Goal: Task Accomplishment & Management: Manage account settings

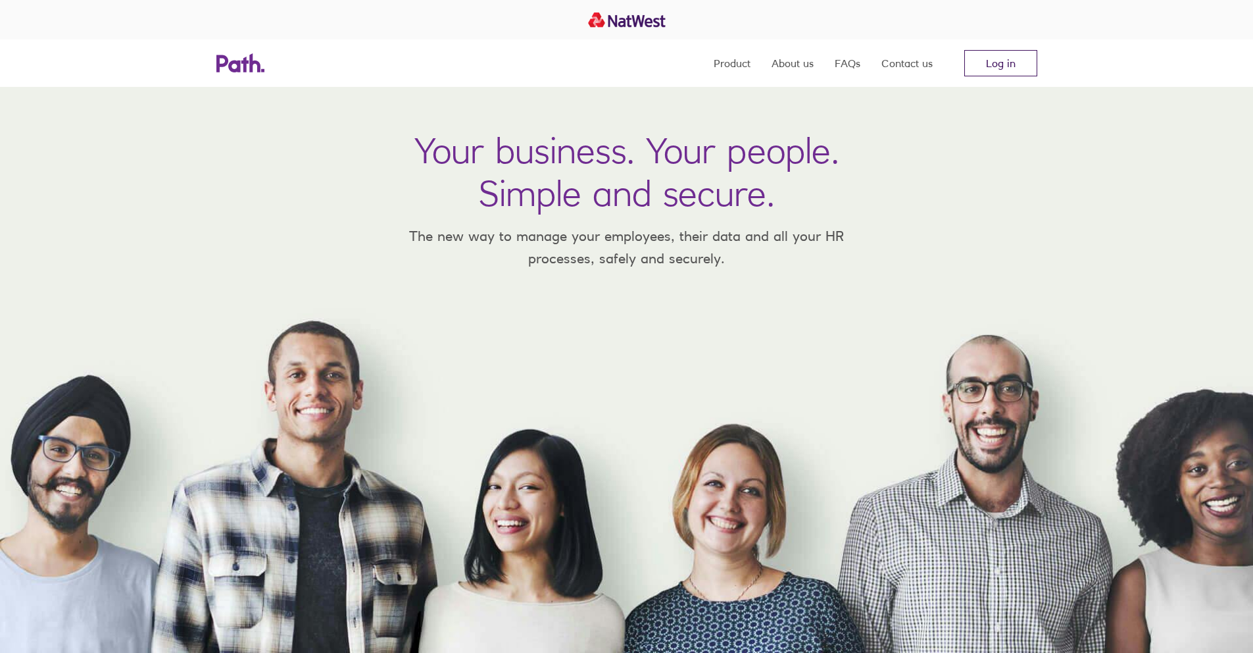
click at [1007, 68] on link "Log in" at bounding box center [1001, 63] width 73 height 26
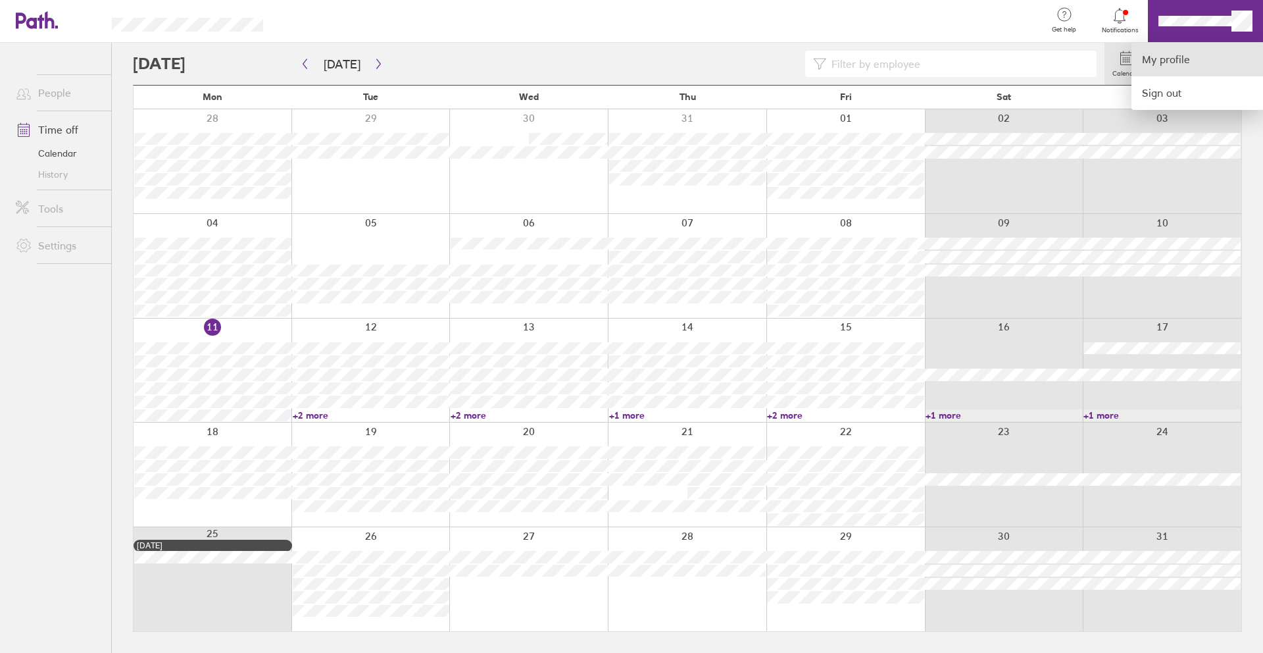
click at [1184, 58] on link "My profile" at bounding box center [1198, 60] width 132 height 34
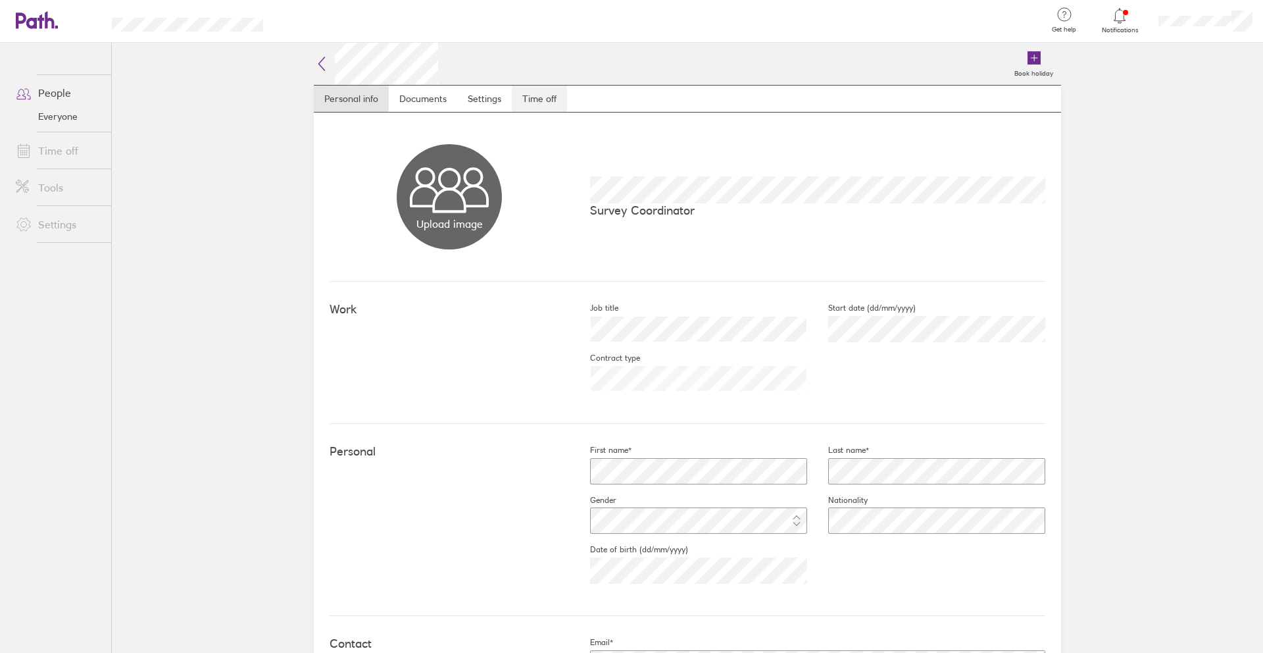
click at [521, 98] on link "Time off" at bounding box center [539, 99] width 55 height 26
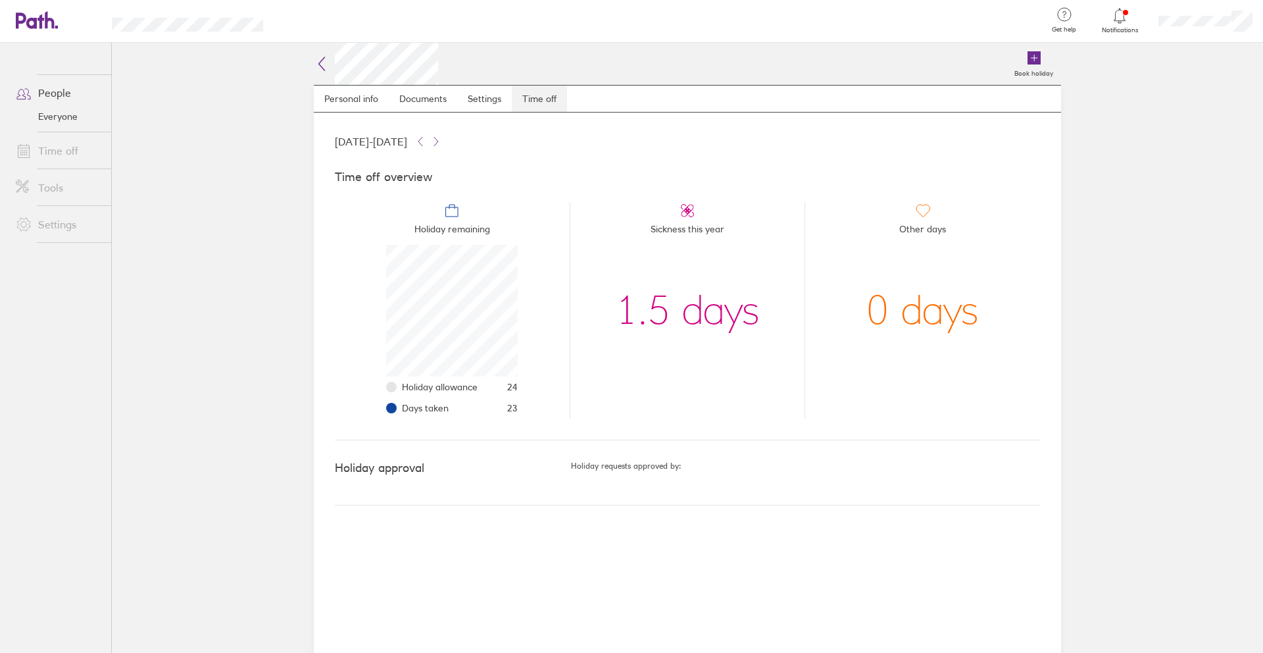
scroll to position [132, 132]
